Goal: Task Accomplishment & Management: Use online tool/utility

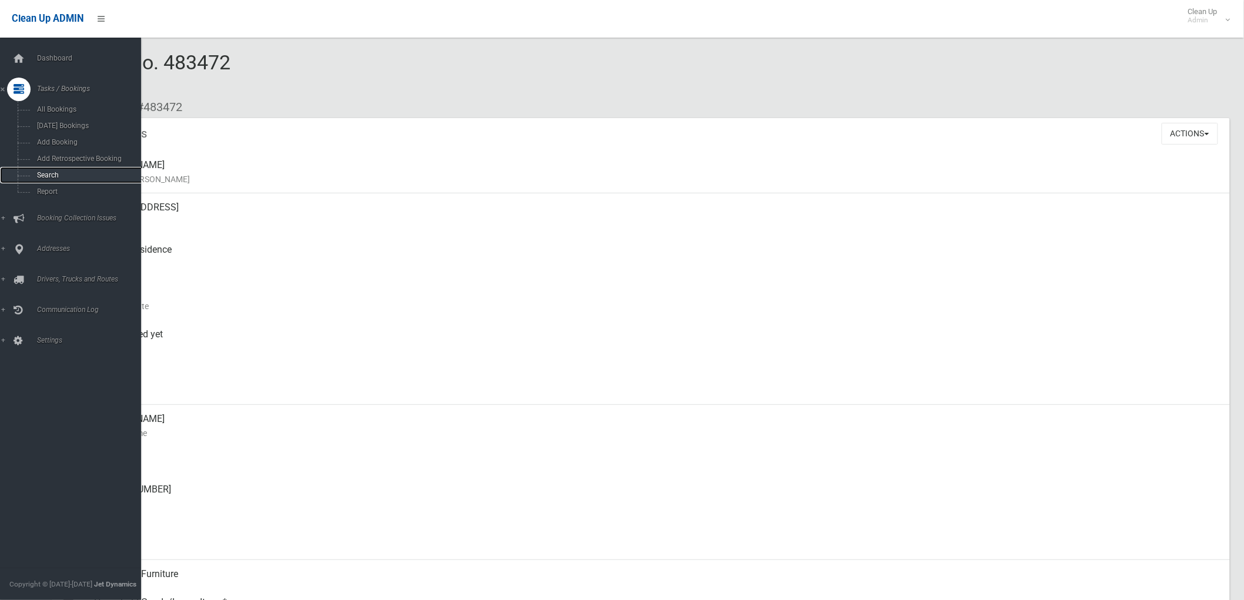
click at [54, 177] on span "Search" at bounding box center [88, 175] width 108 height 8
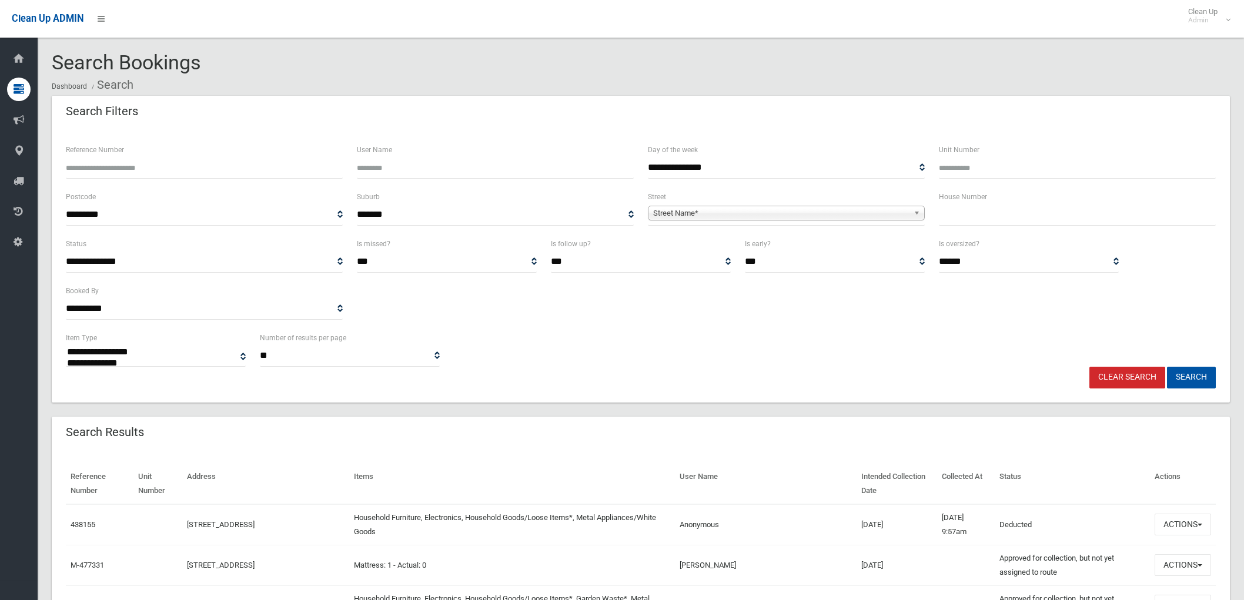
select select
click at [913, 209] on b at bounding box center [918, 213] width 11 height 14
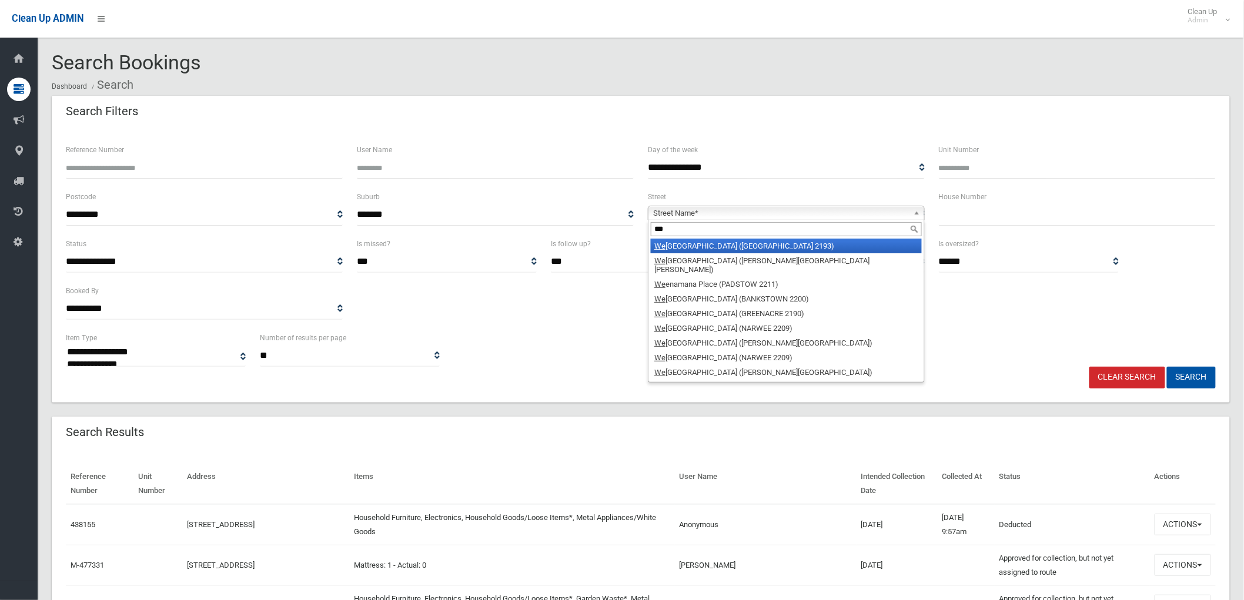
type input "****"
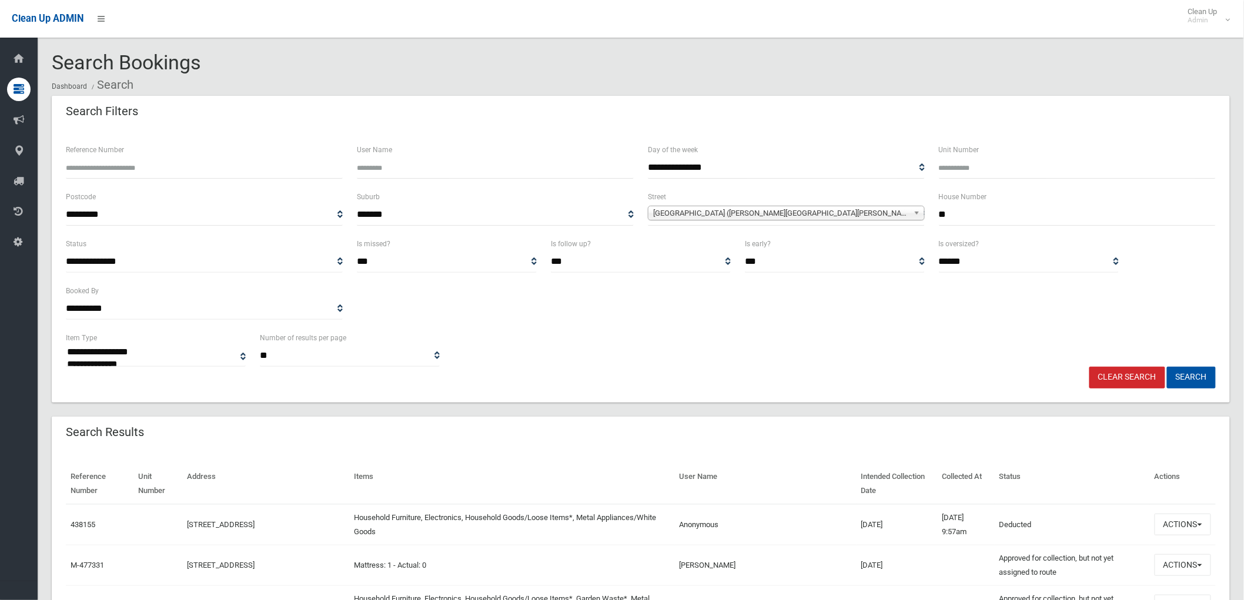
type input "**"
click at [1167, 367] on button "Search" at bounding box center [1191, 378] width 49 height 22
select select
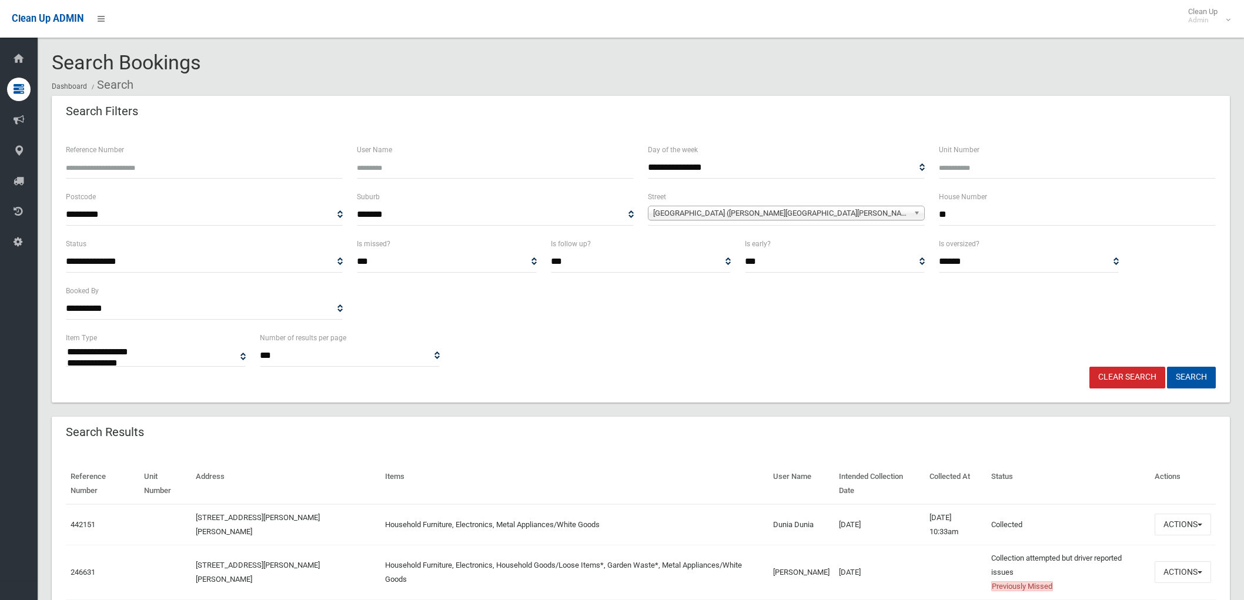
select select
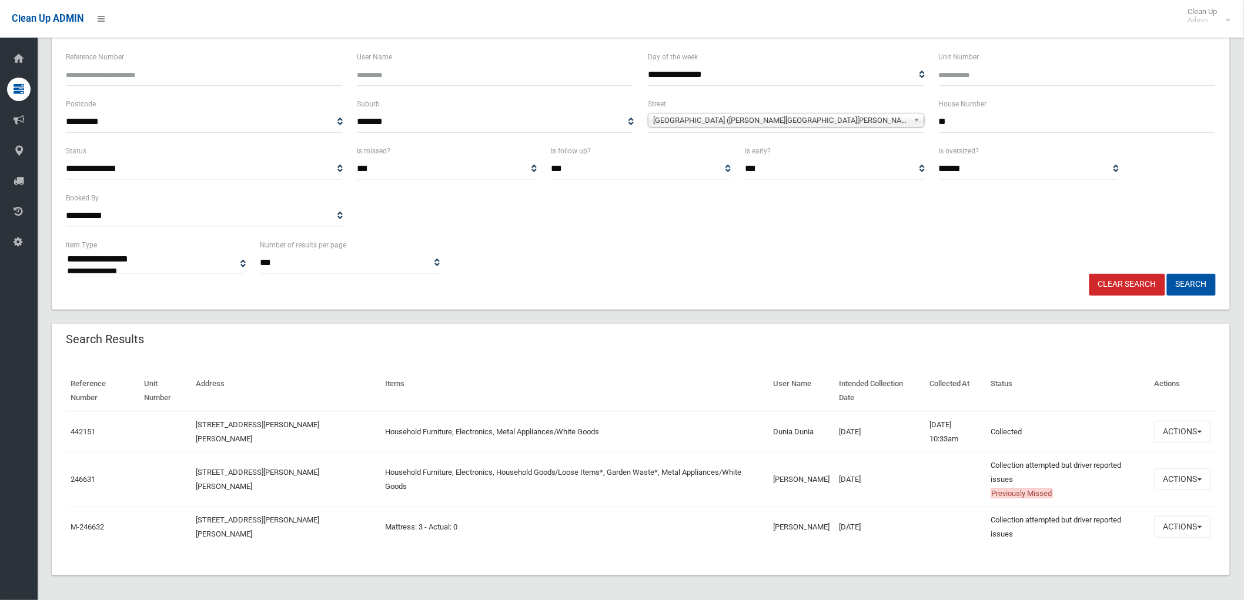
scroll to position [96, 0]
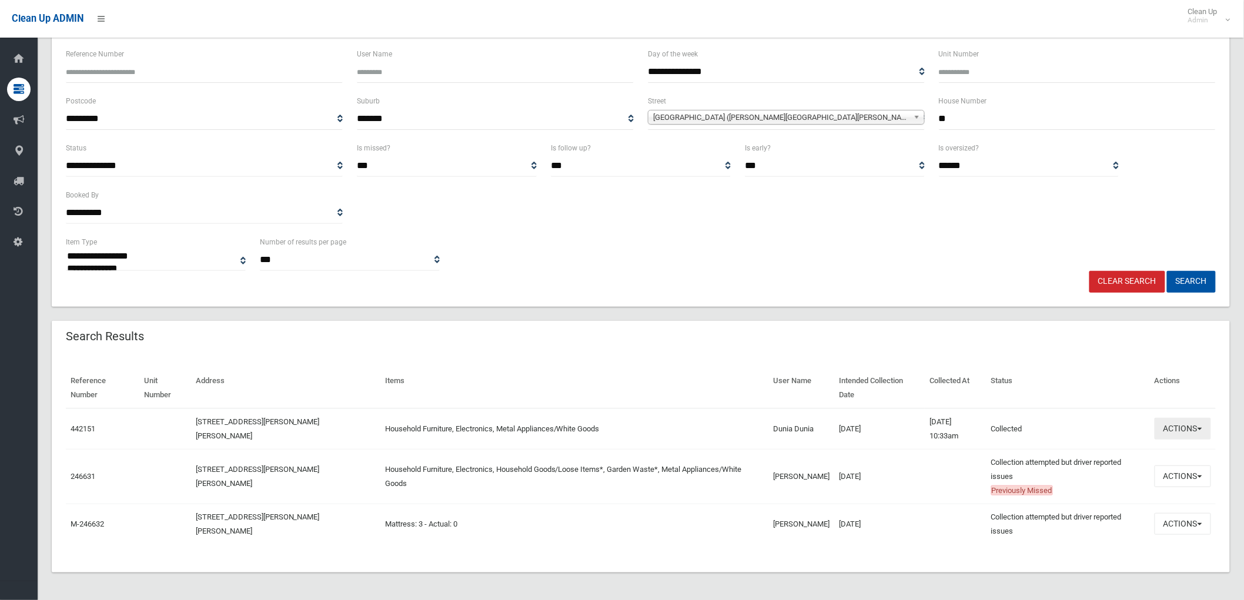
click at [1204, 430] on button "Actions" at bounding box center [1182, 429] width 56 height 22
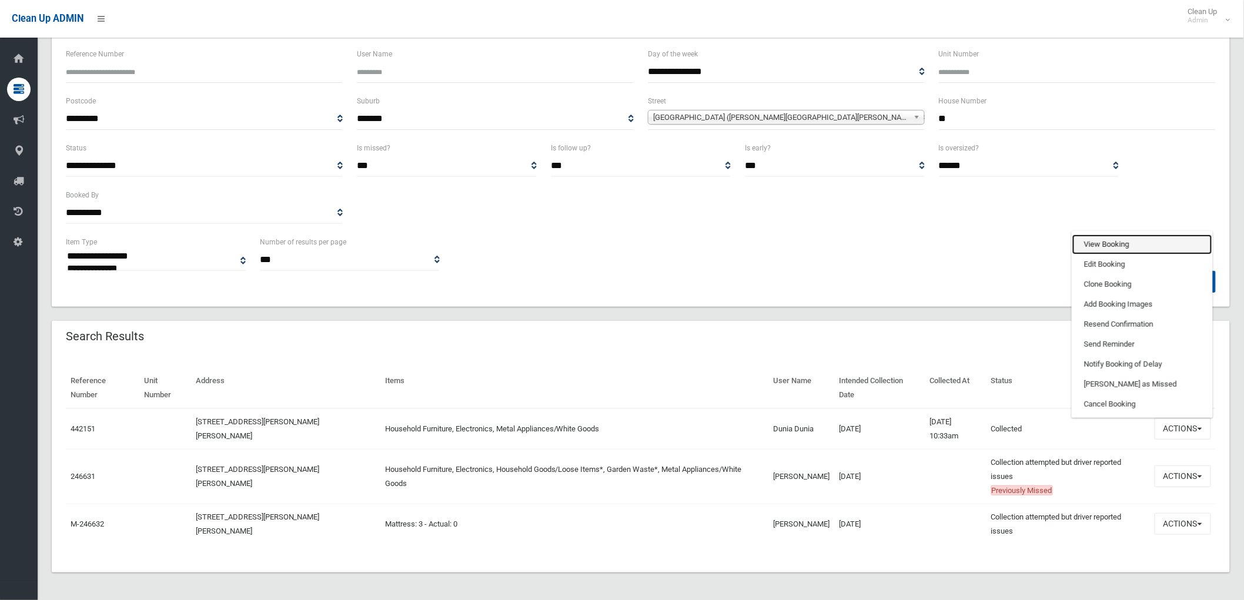
click at [1103, 245] on link "View Booking" at bounding box center [1142, 245] width 140 height 20
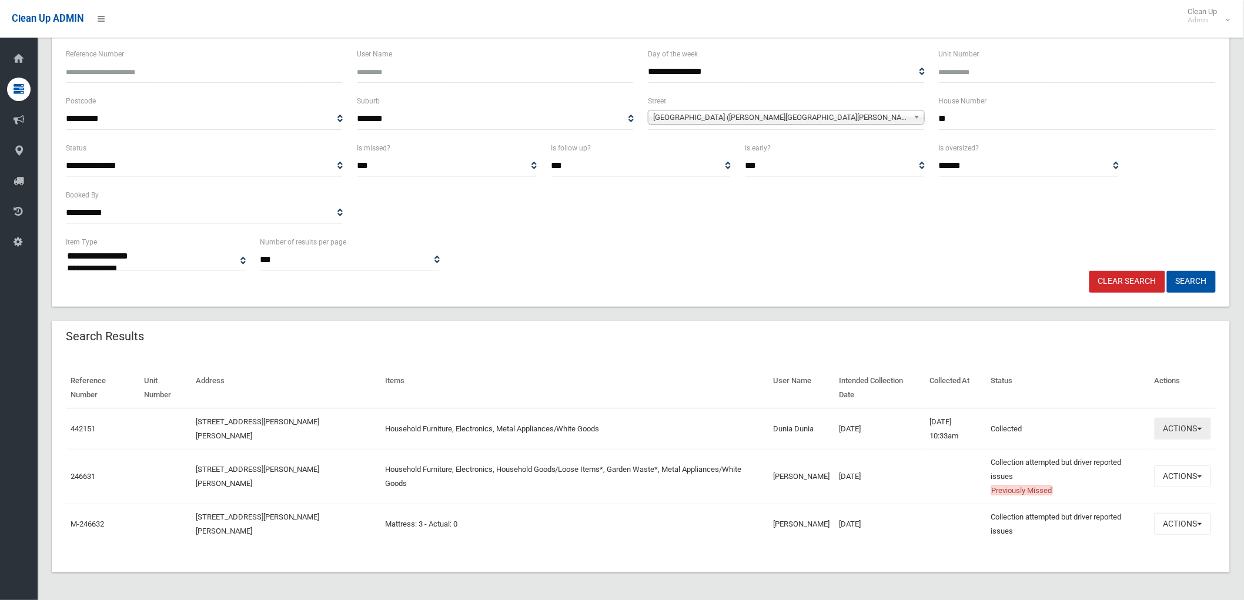
click at [1196, 424] on button "Actions" at bounding box center [1182, 429] width 56 height 22
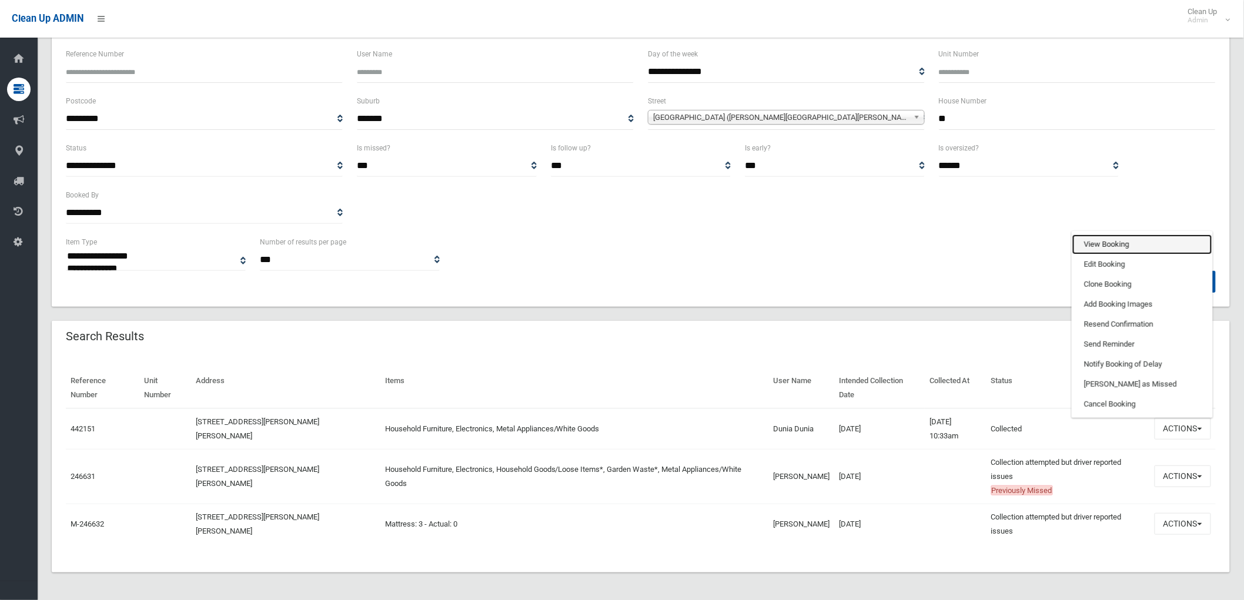
click at [1106, 243] on link "View Booking" at bounding box center [1142, 245] width 140 height 20
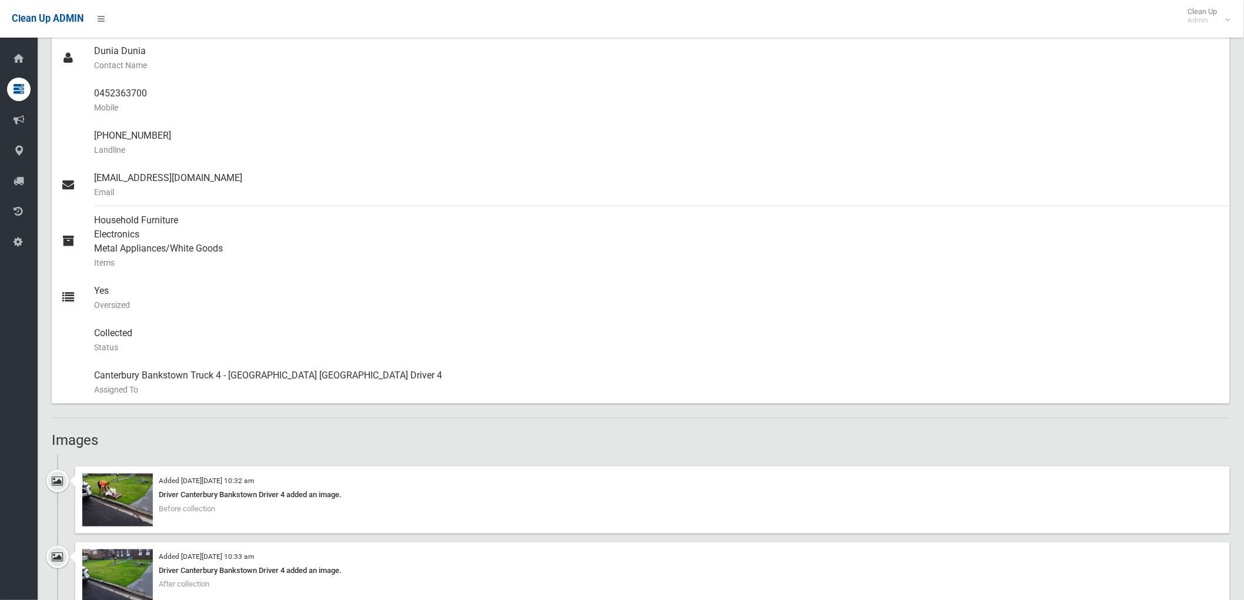
scroll to position [522, 0]
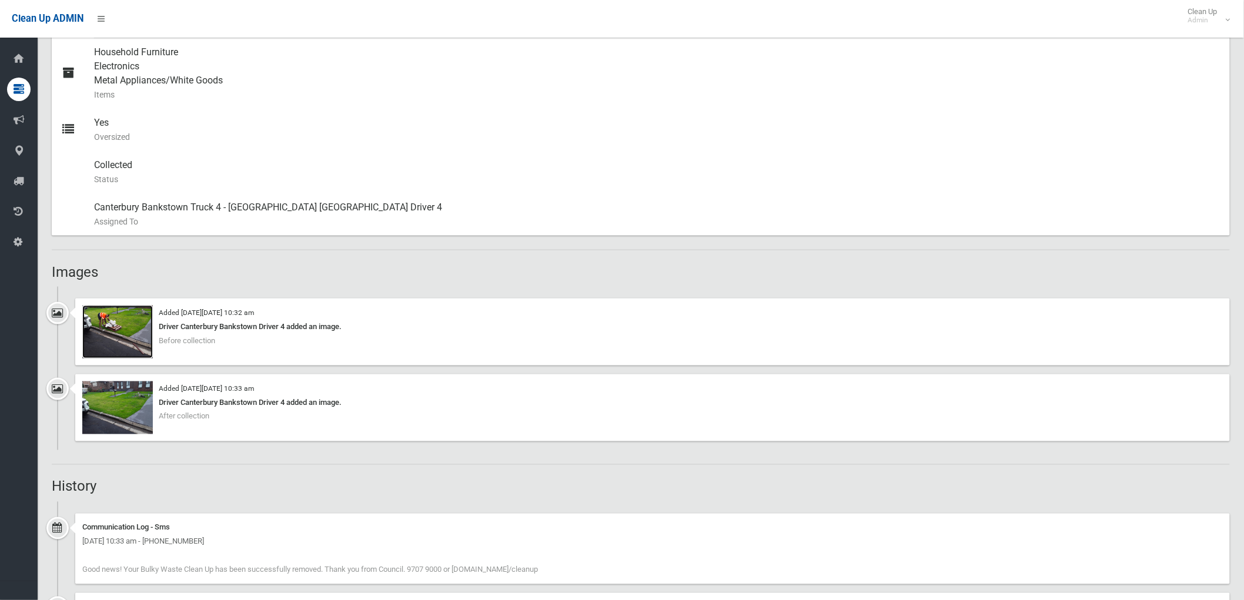
click at [121, 315] on img at bounding box center [117, 332] width 71 height 53
